Goal: Task Accomplishment & Management: Manage account settings

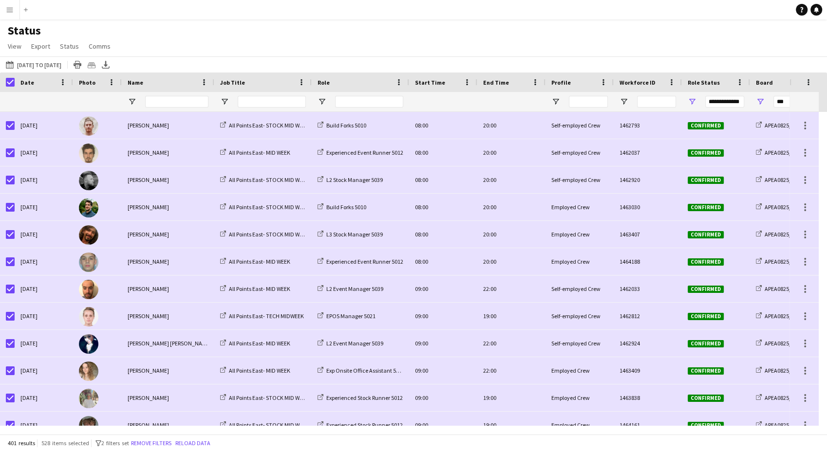
click at [4, 14] on button "Menu" at bounding box center [9, 9] width 19 height 19
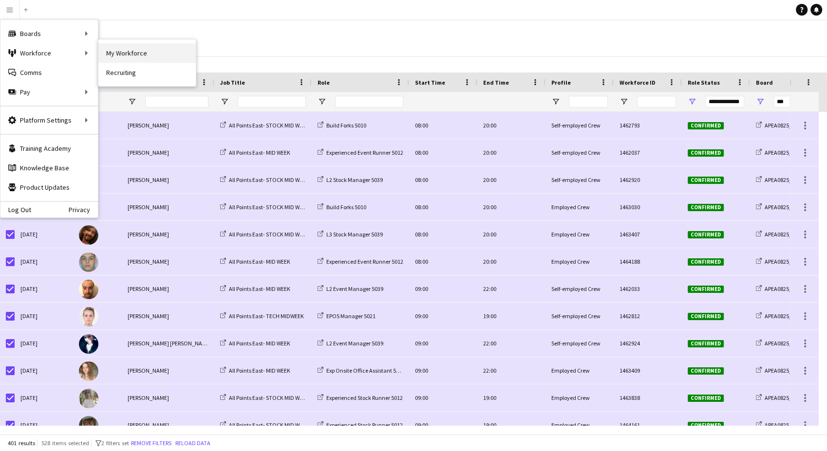
click at [139, 53] on link "My Workforce" at bounding box center [146, 52] width 97 height 19
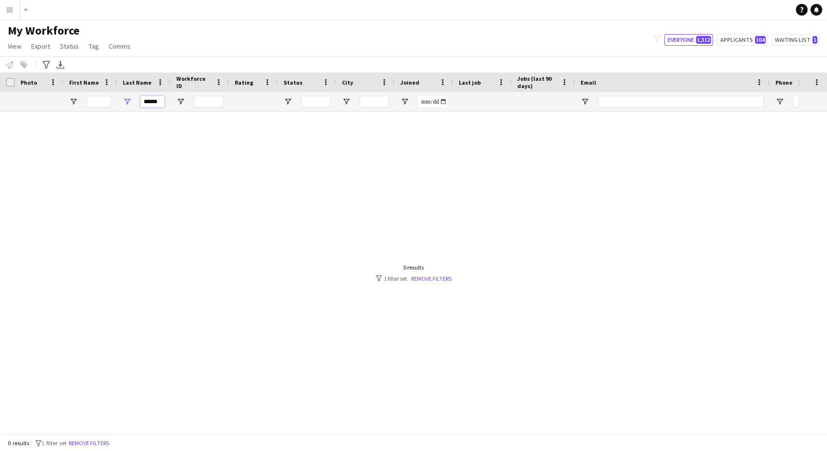
click at [148, 105] on input "******" at bounding box center [152, 102] width 24 height 12
click at [148, 107] on input "******" at bounding box center [152, 102] width 24 height 12
type input "*****"
click at [435, 279] on link "Remove filters" at bounding box center [431, 278] width 40 height 7
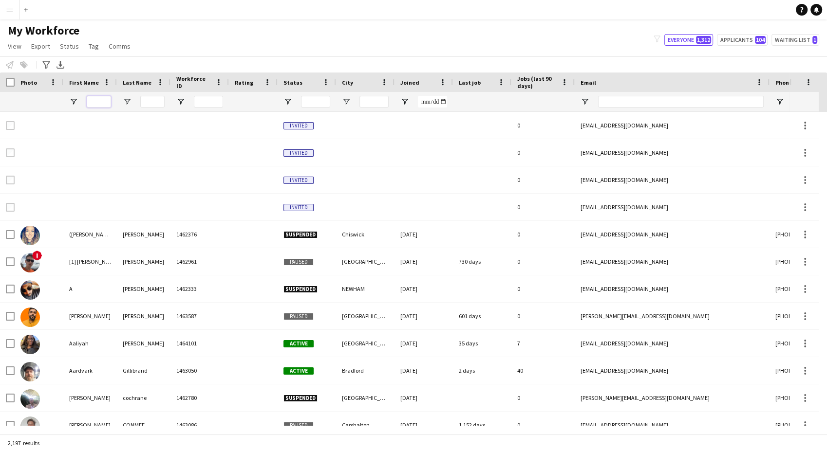
click at [97, 103] on input "First Name Filter Input" at bounding box center [99, 102] width 24 height 12
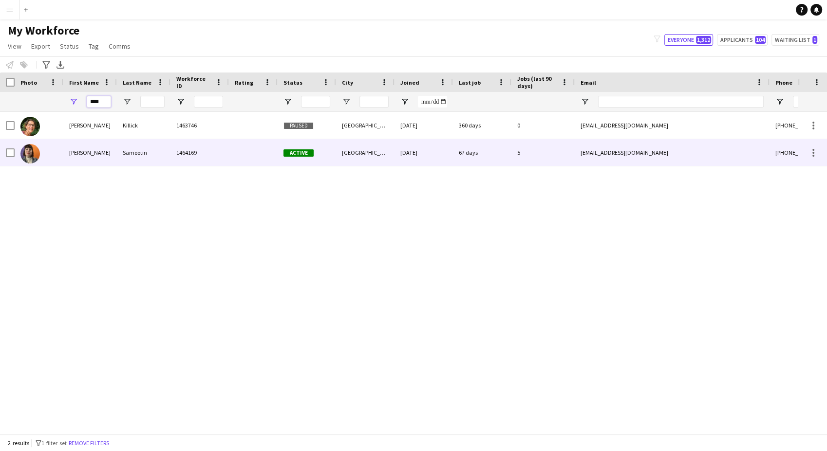
type input "****"
click at [130, 149] on div "Samootin" at bounding box center [144, 152] width 54 height 27
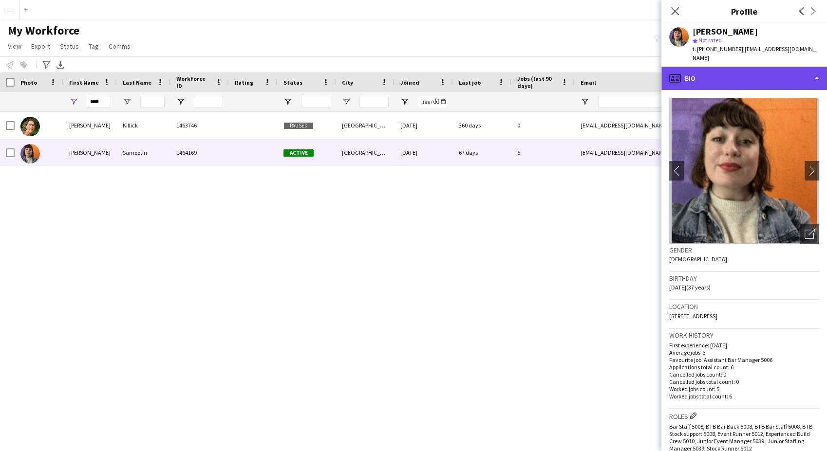
click at [718, 70] on div "profile Bio" at bounding box center [744, 78] width 166 height 23
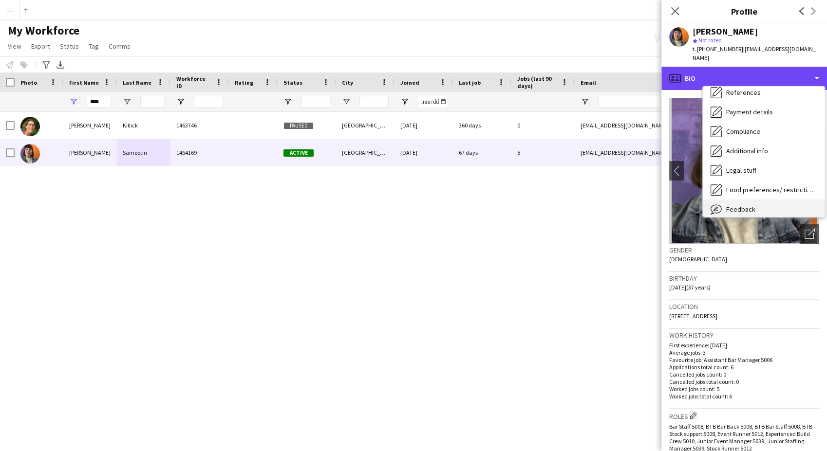
scroll to position [130, 0]
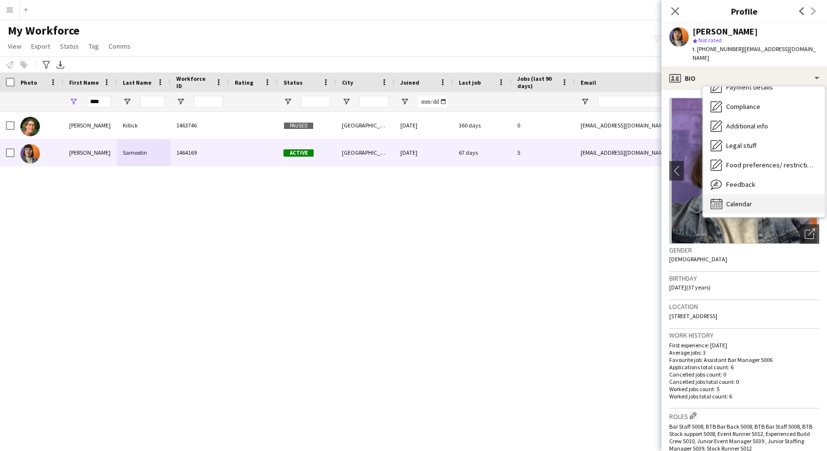
click at [745, 201] on div "Calendar Calendar" at bounding box center [764, 203] width 122 height 19
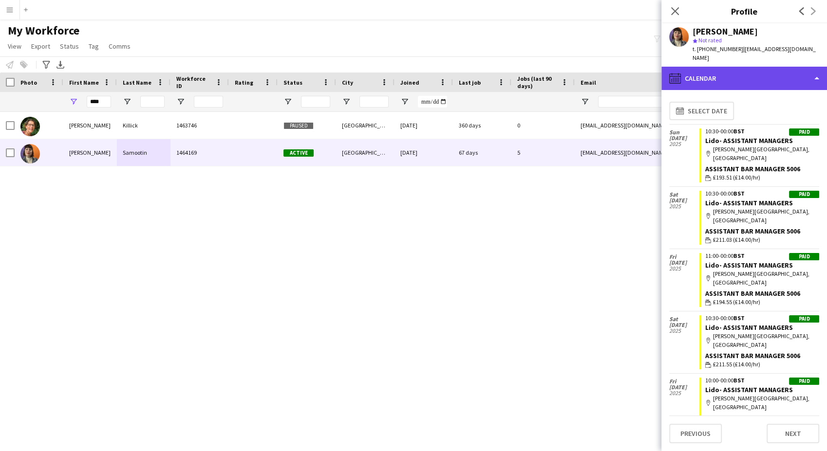
click at [732, 69] on div "calendar-full Calendar" at bounding box center [744, 78] width 166 height 23
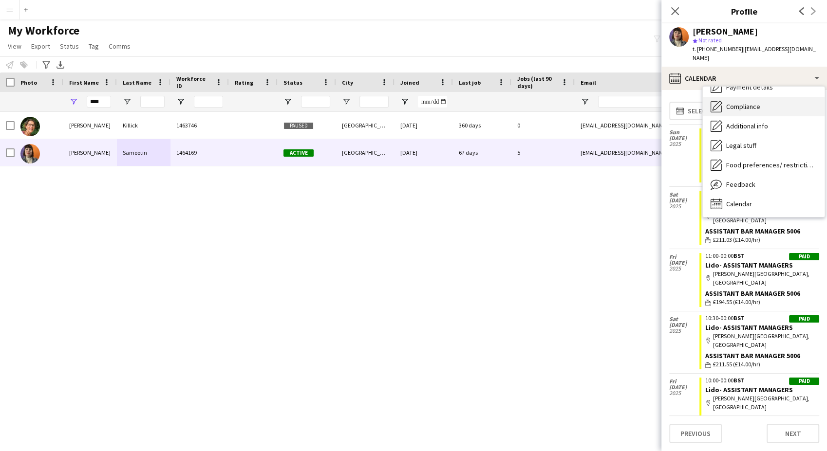
click at [755, 104] on div "Compliance Compliance" at bounding box center [764, 106] width 122 height 19
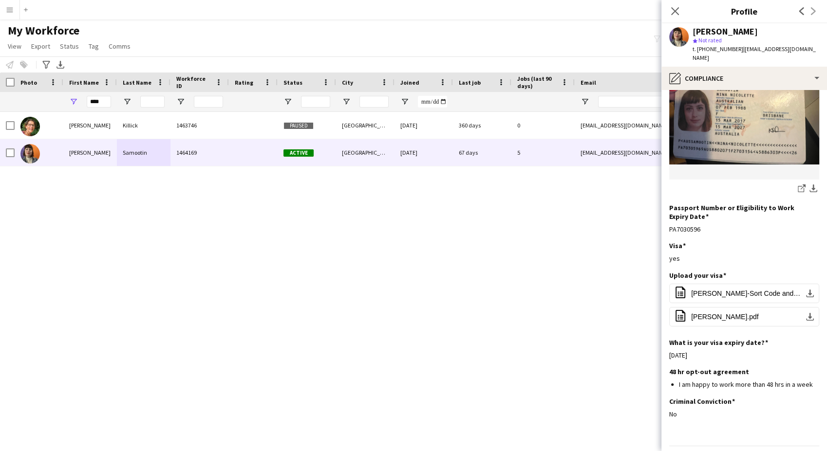
scroll to position [153, 0]
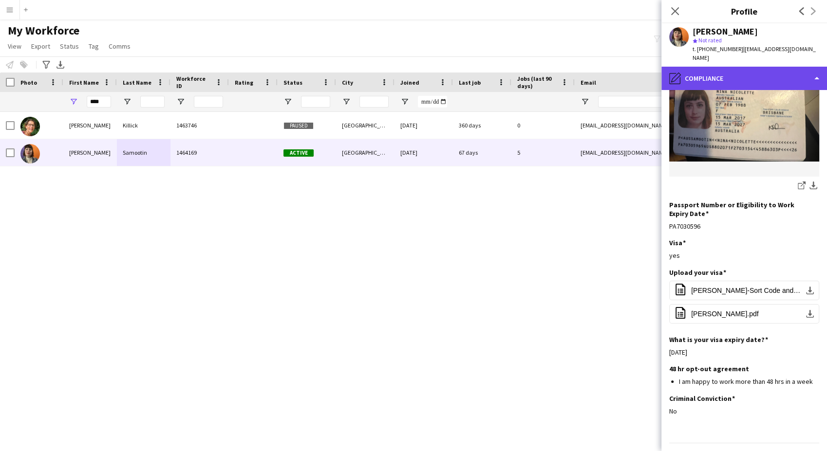
click at [756, 67] on div "pencil4 Compliance" at bounding box center [744, 78] width 166 height 23
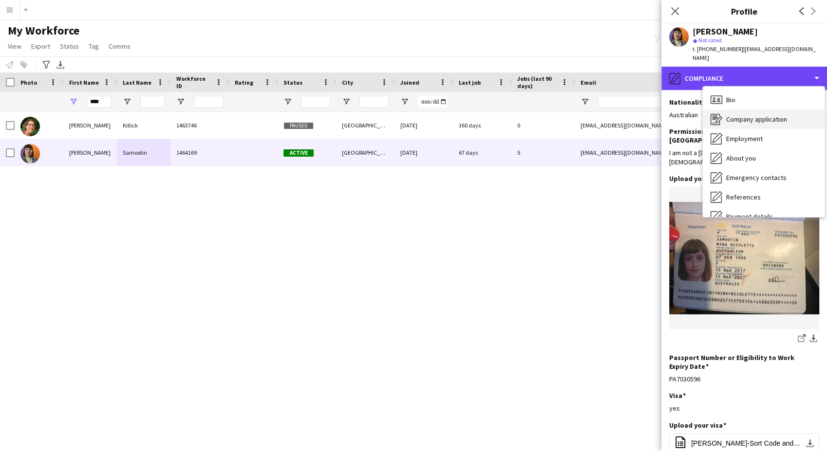
scroll to position [0, 0]
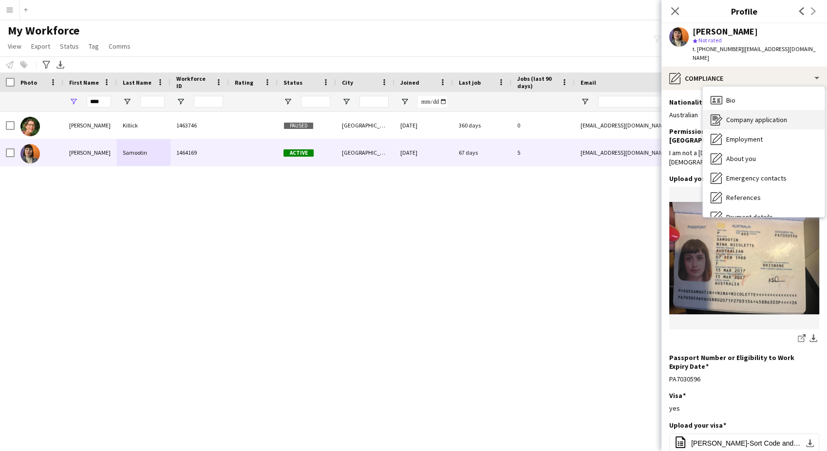
click at [732, 115] on span "Company application" at bounding box center [756, 119] width 61 height 9
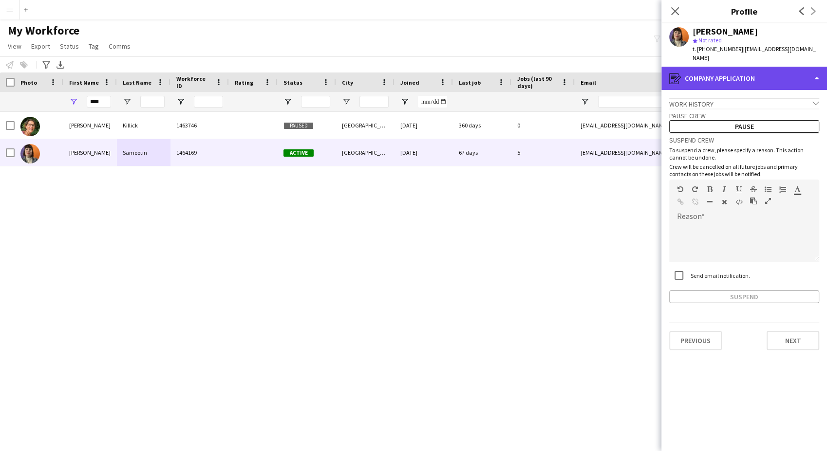
click at [740, 72] on div "register Company application" at bounding box center [744, 78] width 166 height 23
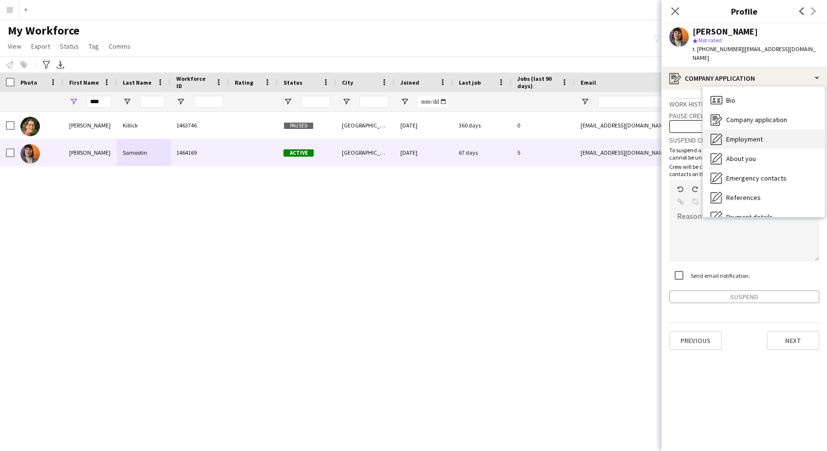
click at [753, 135] on span "Employment" at bounding box center [744, 139] width 37 height 9
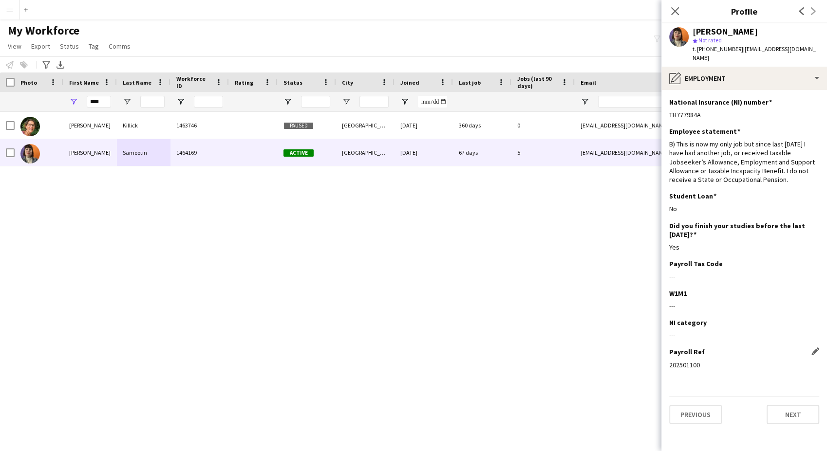
click at [683, 361] on div "202501100" at bounding box center [744, 365] width 150 height 9
copy div "202501100"
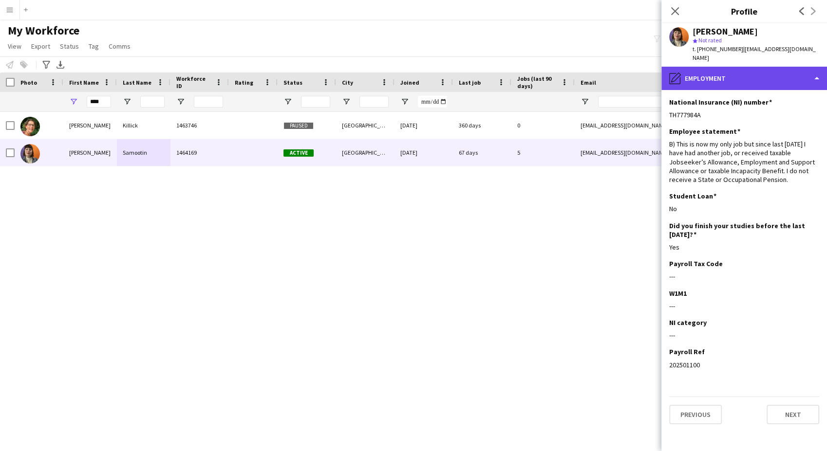
click at [717, 70] on div "pencil4 Employment" at bounding box center [744, 78] width 166 height 23
